Goal: Information Seeking & Learning: Learn about a topic

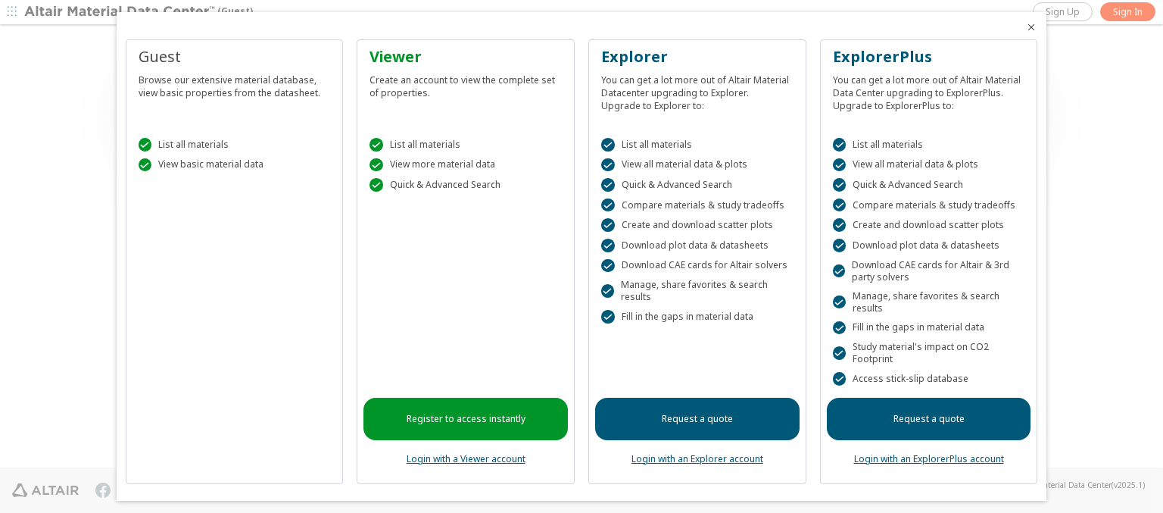
click at [1025, 27] on icon "Close" at bounding box center [1031, 27] width 12 height 12
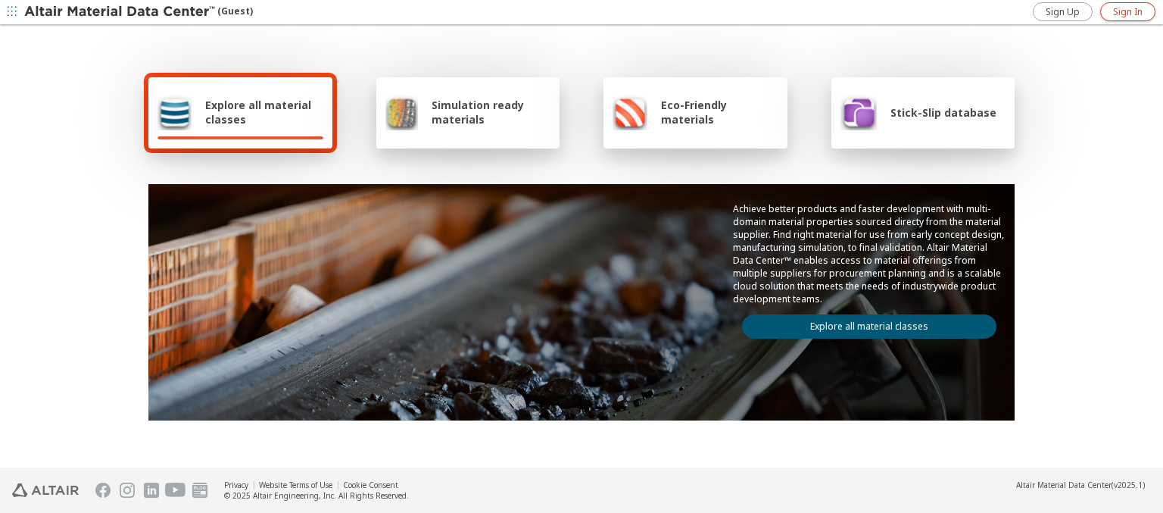
click at [1127, 11] on span "Sign In" at bounding box center [1128, 12] width 30 height 12
click at [120, 12] on img at bounding box center [120, 12] width 193 height 15
click at [258, 112] on span "Explore all material classes" at bounding box center [264, 112] width 118 height 29
click at [863, 323] on link "Explore all material classes" at bounding box center [869, 326] width 254 height 24
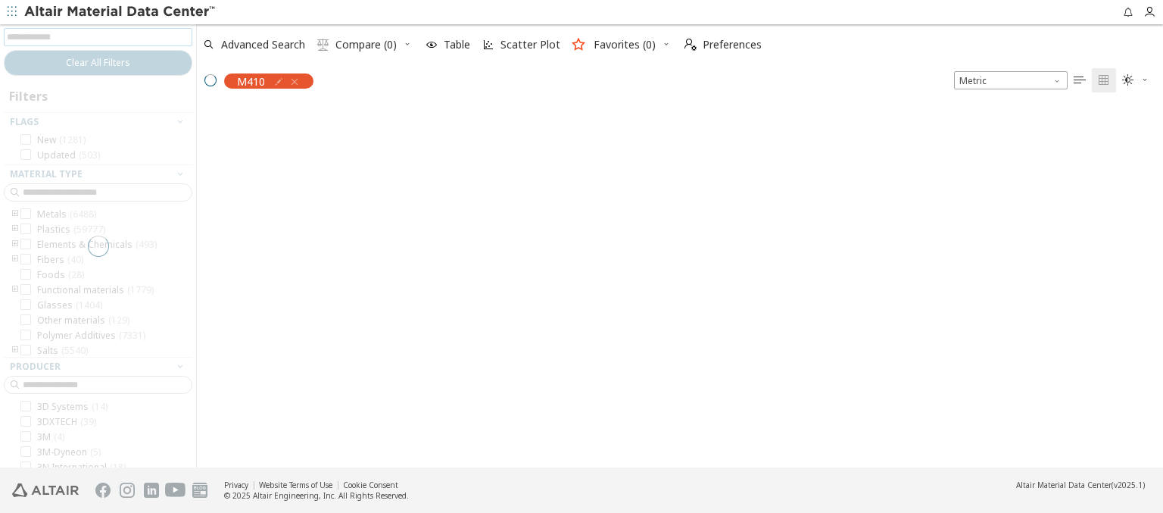
scroll to position [12, 12]
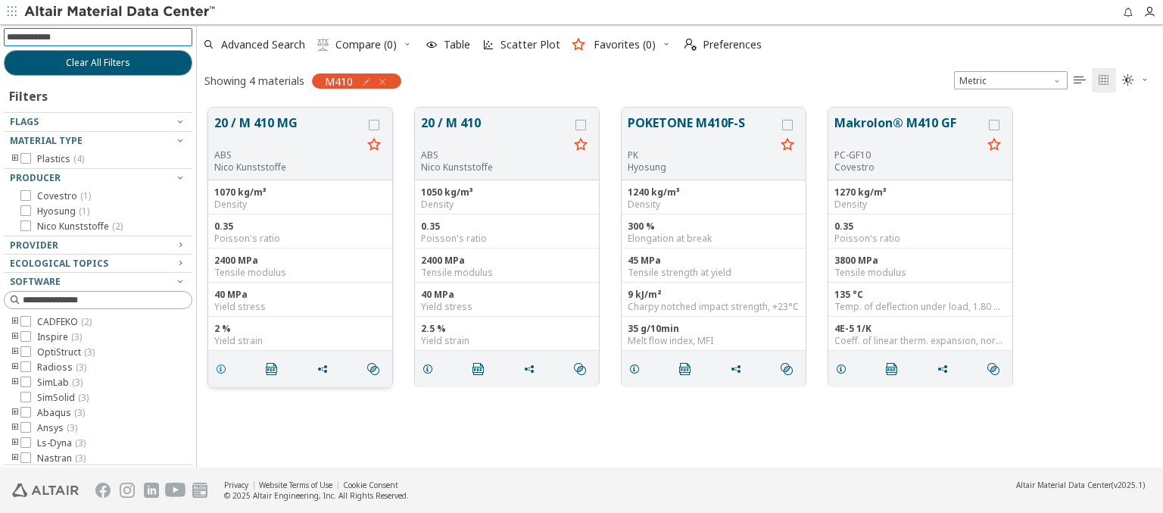
click at [223, 367] on icon "grid" at bounding box center [221, 369] width 12 height 12
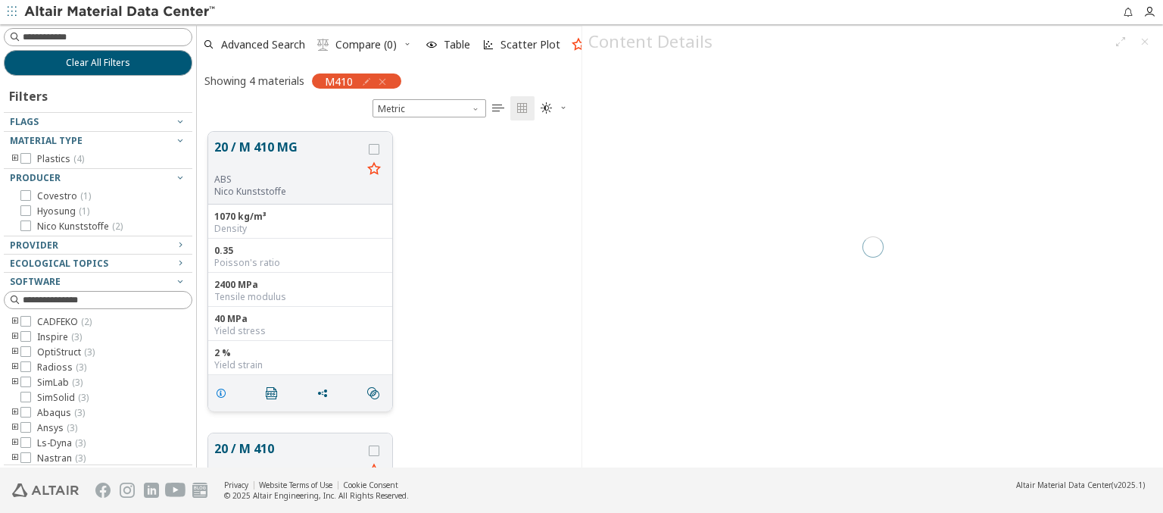
scroll to position [335, 373]
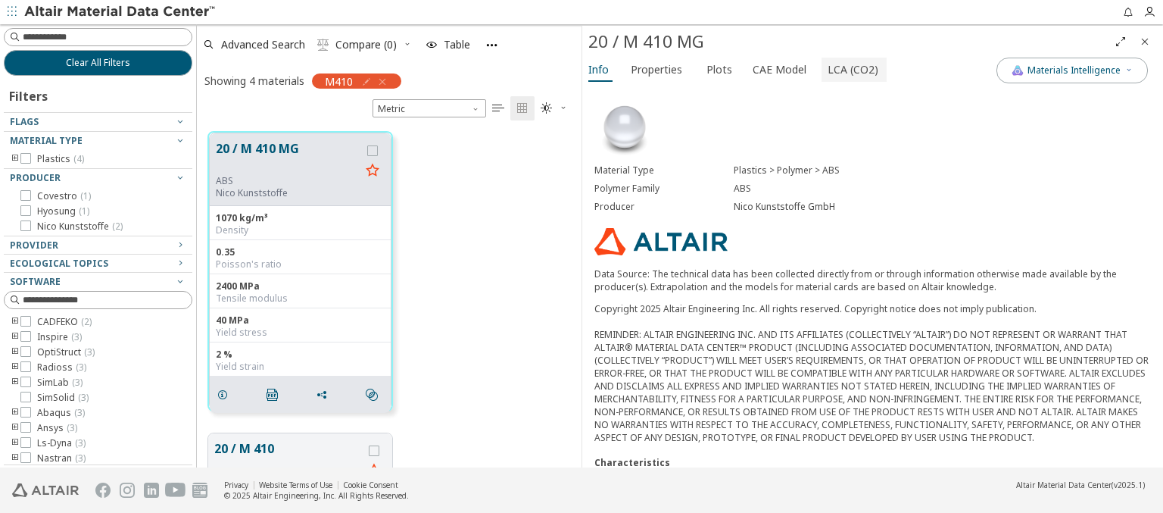
click at [844, 69] on span "LCA (CO2)" at bounding box center [853, 70] width 51 height 24
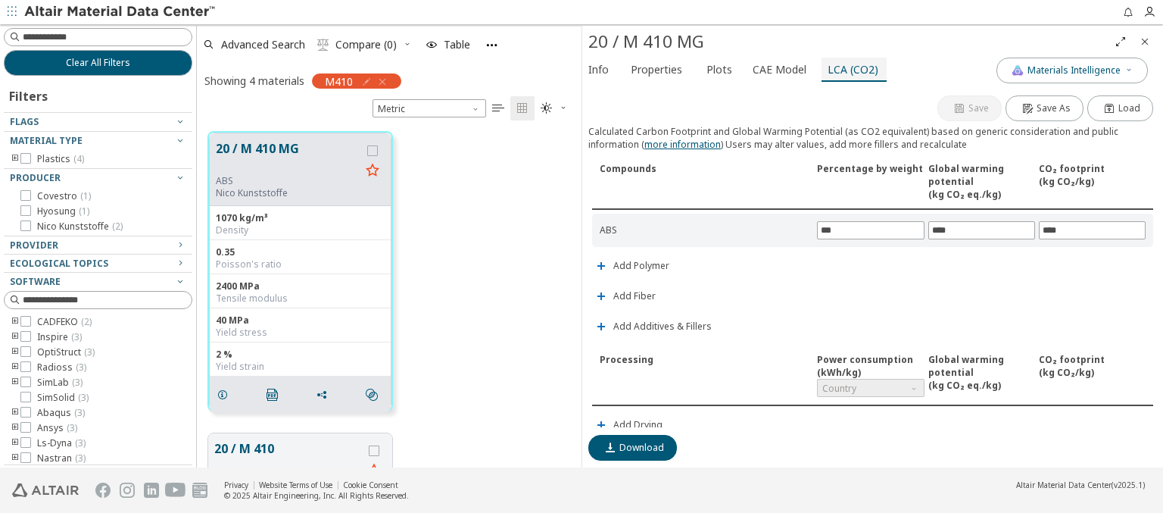
scroll to position [355, 0]
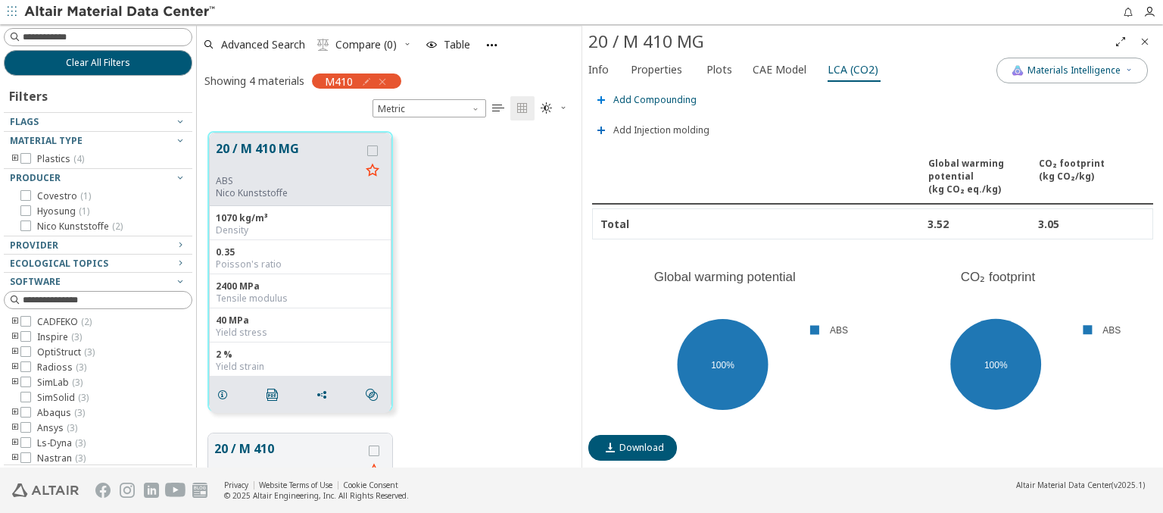
click at [653, 95] on span "Add Compounding" at bounding box center [654, 99] width 83 height 9
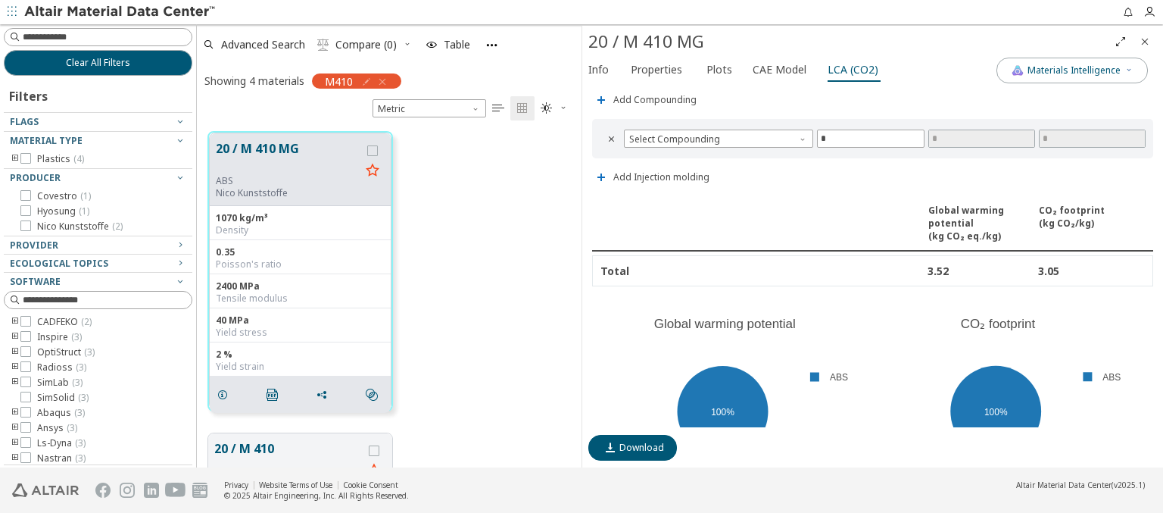
click at [865, 42] on span "Country" at bounding box center [870, 32] width 107 height 18
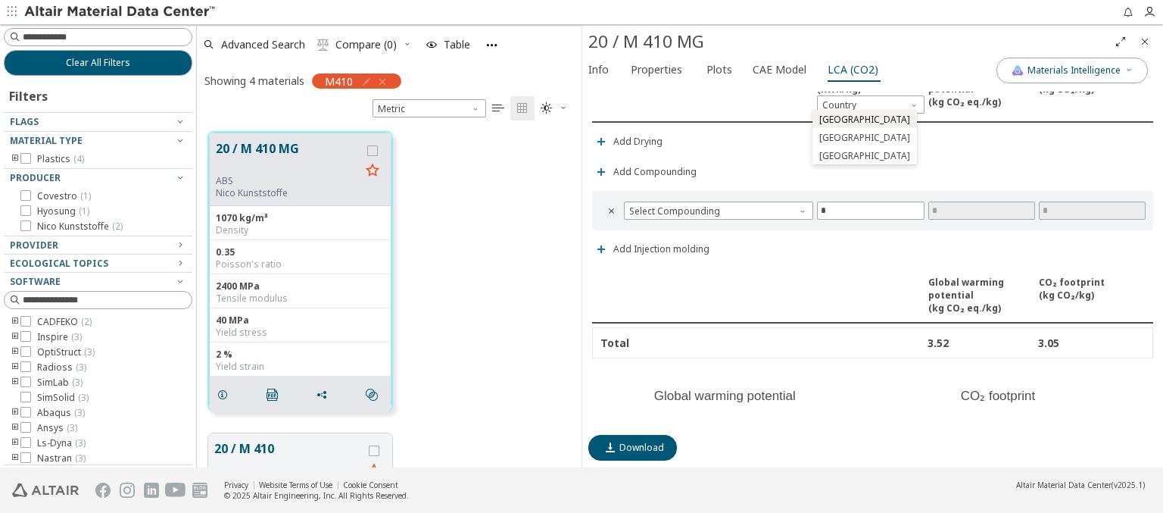
click at [834, 119] on span "Estonia" at bounding box center [864, 120] width 91 height 12
click at [120, 12] on img at bounding box center [120, 12] width 193 height 15
